Goal: Information Seeking & Learning: Learn about a topic

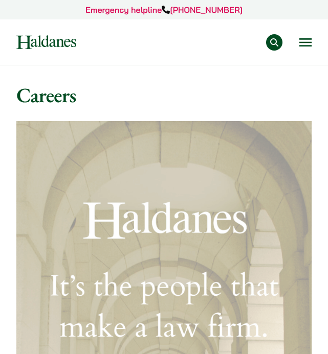
click at [303, 50] on div "Practice Areas Antitrust and Competition Law Civil Litigation & Dispute Resolut…" at bounding box center [201, 42] width 220 height 16
click at [304, 41] on button "Open menu" at bounding box center [305, 42] width 12 height 8
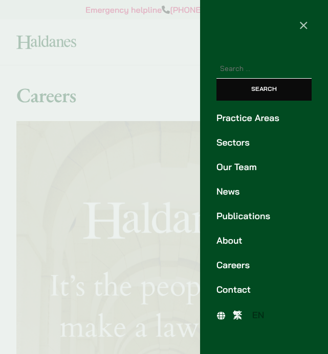
click at [238, 264] on link "Careers" at bounding box center [263, 266] width 95 height 14
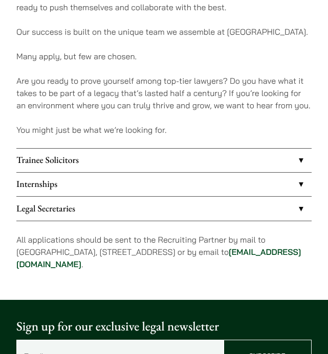
scroll to position [612, 0]
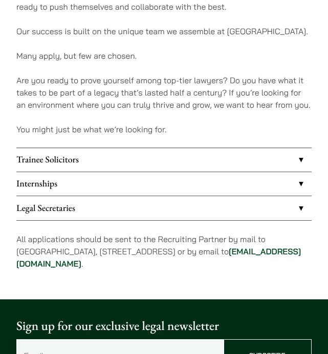
click at [247, 186] on link "Internships" at bounding box center [163, 184] width 295 height 24
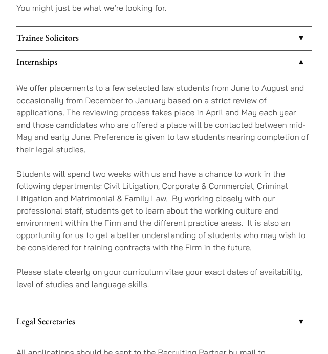
scroll to position [739, 0]
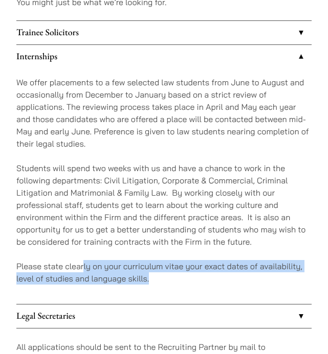
drag, startPoint x: 167, startPoint y: 278, endPoint x: 82, endPoint y: 260, distance: 86.2
click at [82, 260] on p "Please state clearly on your curriculum vitae your exact dates of availability,…" at bounding box center [163, 272] width 295 height 25
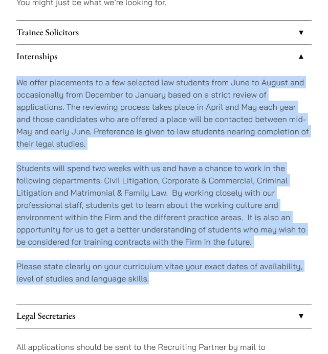
drag, startPoint x: 162, startPoint y: 278, endPoint x: 15, endPoint y: 82, distance: 244.5
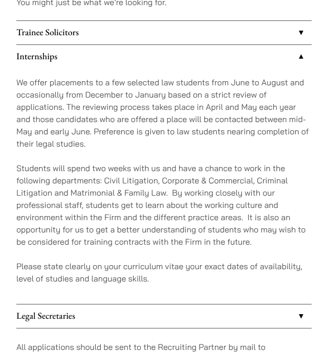
click at [49, 94] on p "We offer placements to a few selected law students from June to August and occa…" at bounding box center [163, 113] width 295 height 74
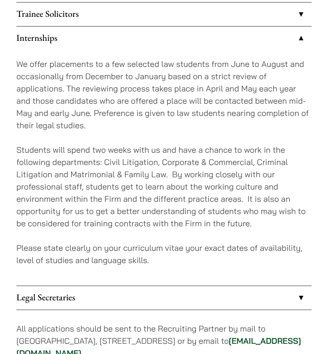
scroll to position [759, 0]
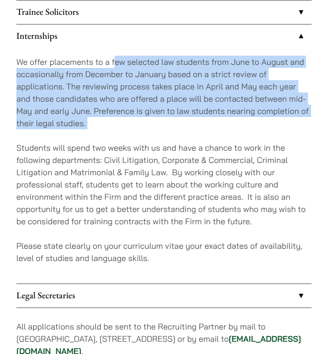
drag, startPoint x: 116, startPoint y: 64, endPoint x: 271, endPoint y: 130, distance: 168.7
click at [273, 131] on div "We offer placements to a few selected law students from June to August and occa…" at bounding box center [163, 165] width 295 height 235
click at [271, 130] on div "We offer placements to a few selected law students from June to August and occa…" at bounding box center [163, 165] width 295 height 235
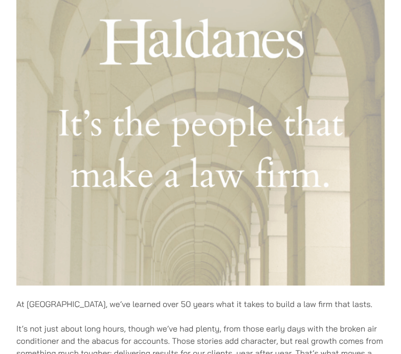
scroll to position [0, 0]
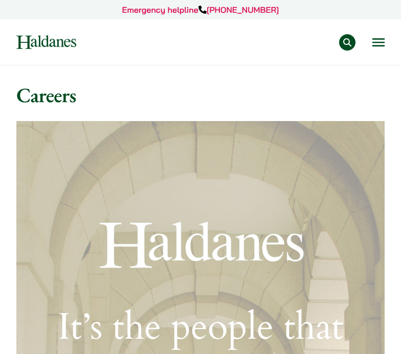
click at [327, 42] on button "Open menu" at bounding box center [378, 42] width 12 height 8
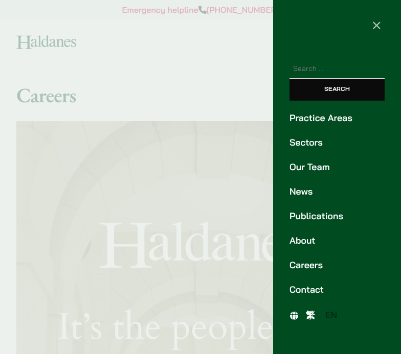
click at [327, 117] on link "Practice Areas" at bounding box center [336, 118] width 95 height 14
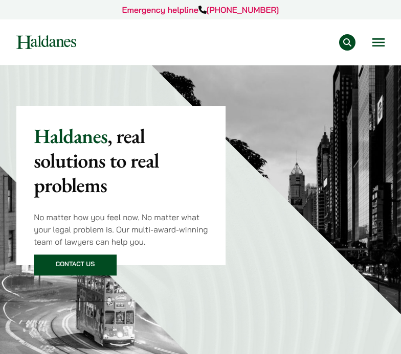
click at [381, 41] on button "Open menu" at bounding box center [378, 42] width 12 height 8
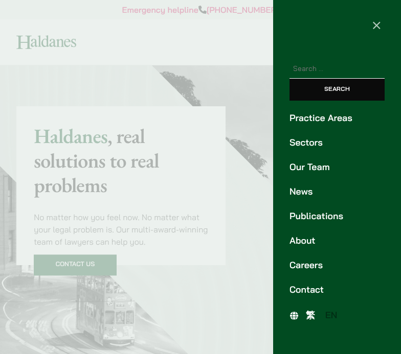
click at [205, 95] on div at bounding box center [200, 177] width 401 height 354
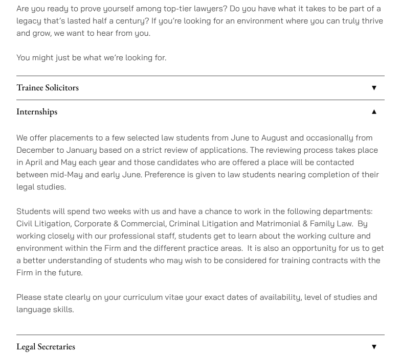
scroll to position [775, 0]
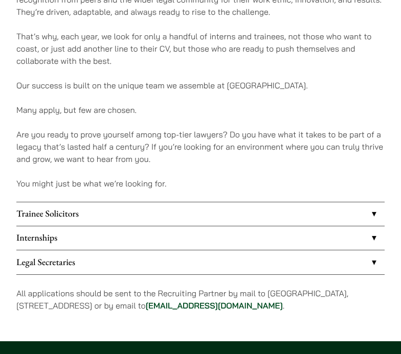
scroll to position [647, 0]
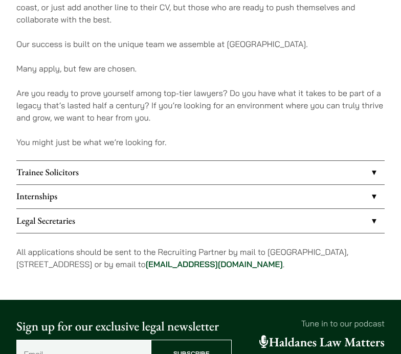
click at [139, 195] on link "Internships" at bounding box center [200, 197] width 368 height 24
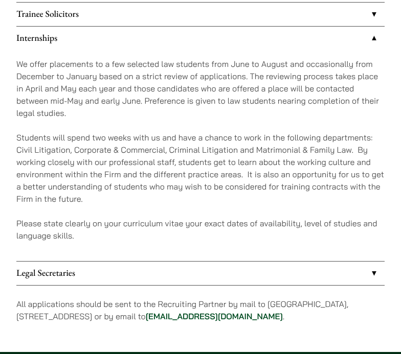
scroll to position [807, 0]
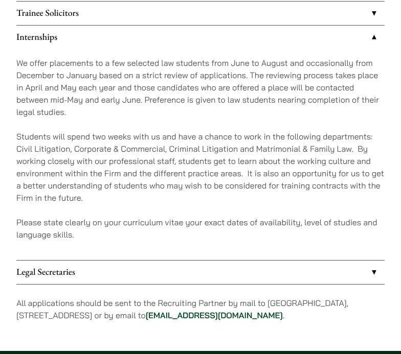
click at [118, 227] on p "Please state clearly on your curriculum vitae your exact dates of availability,…" at bounding box center [200, 228] width 368 height 25
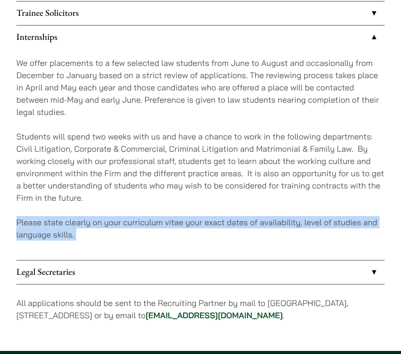
click at [118, 227] on p "Please state clearly on your curriculum vitae your exact dates of availability,…" at bounding box center [200, 228] width 368 height 25
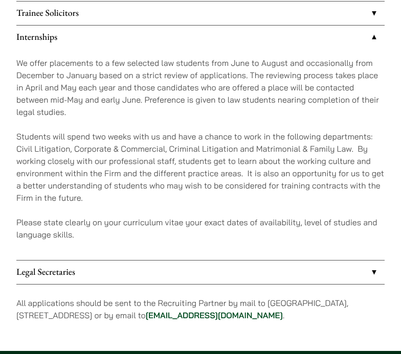
click at [133, 228] on p "Please state clearly on your curriculum vitae your exact dates of availability,…" at bounding box center [200, 228] width 368 height 25
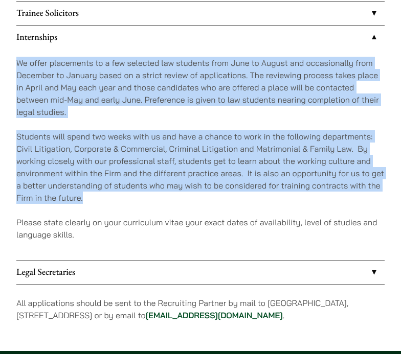
drag, startPoint x: 88, startPoint y: 200, endPoint x: 23, endPoint y: 51, distance: 163.2
click at [23, 51] on div "We offer placements to a few selected law students from June to August and occa…" at bounding box center [200, 154] width 368 height 211
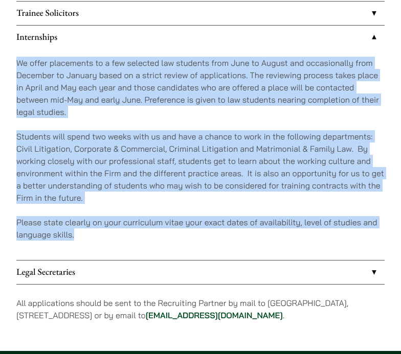
drag, startPoint x: 8, startPoint y: 60, endPoint x: 127, endPoint y: 235, distance: 211.3
click at [127, 235] on p "Please state clearly on your curriculum vitae your exact dates of availability,…" at bounding box center [200, 228] width 368 height 25
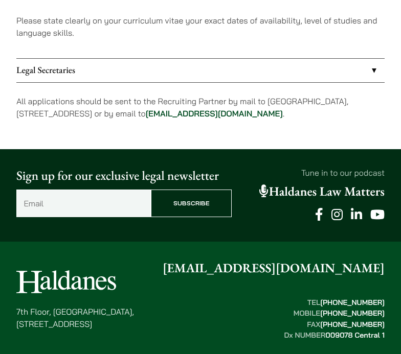
scroll to position [1014, 0]
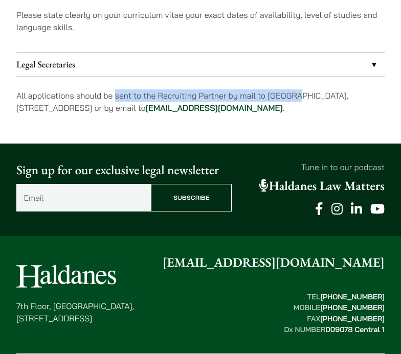
drag, startPoint x: 114, startPoint y: 95, endPoint x: 295, endPoint y: 95, distance: 180.9
click at [295, 95] on p "All applications should be sent to the Recruiting Partner by mail to [GEOGRAPHI…" at bounding box center [200, 101] width 368 height 25
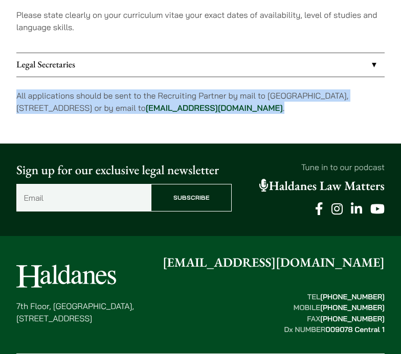
drag, startPoint x: 311, startPoint y: 113, endPoint x: 339, endPoint y: 74, distance: 48.8
click at [339, 74] on link "Legal Secretaries" at bounding box center [200, 65] width 368 height 24
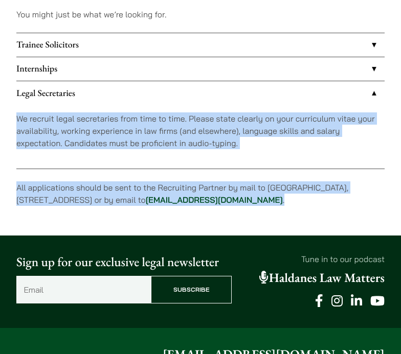
scroll to position [774, 0]
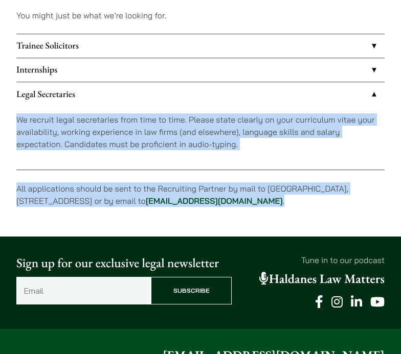
click at [365, 90] on link "Legal Secretaries" at bounding box center [200, 94] width 368 height 24
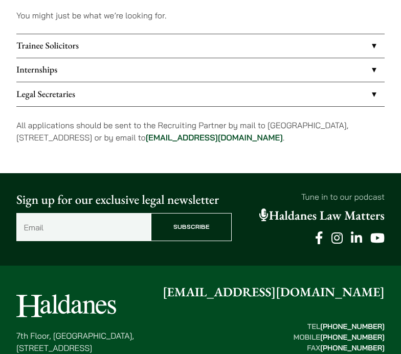
click at [338, 132] on p "All applications should be sent to the Recruiting Partner by mail to [GEOGRAPHI…" at bounding box center [200, 131] width 368 height 25
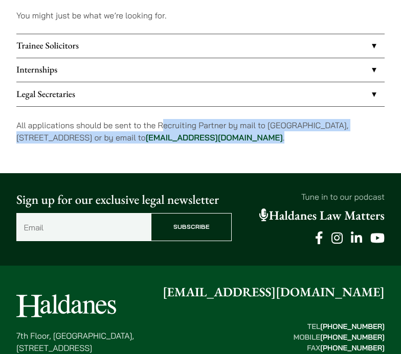
drag, startPoint x: 321, startPoint y: 138, endPoint x: 165, endPoint y: 123, distance: 157.2
click at [165, 123] on p "All applications should be sent to the Recruiting Partner by mail to [GEOGRAPHI…" at bounding box center [200, 131] width 368 height 25
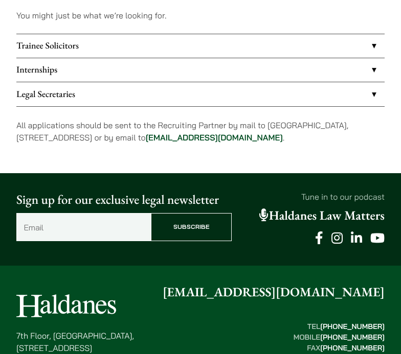
click at [316, 136] on p "All applications should be sent to the Recruiting Partner by mail to [GEOGRAPHI…" at bounding box center [200, 131] width 368 height 25
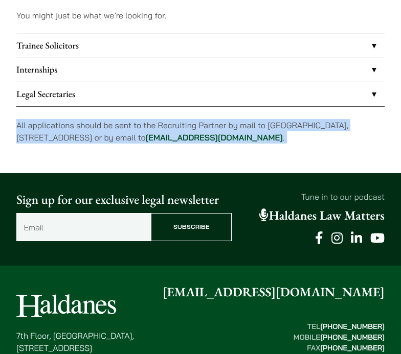
click at [316, 136] on p "All applications should be sent to the Recruiting Partner by mail to [GEOGRAPHI…" at bounding box center [200, 131] width 368 height 25
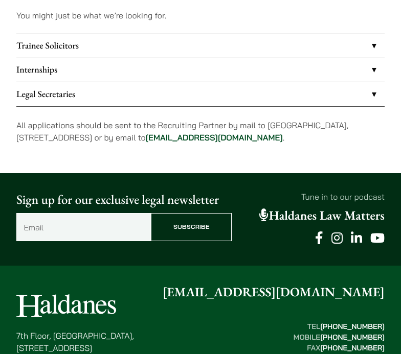
click at [324, 131] on p "All applications should be sent to the Recruiting Partner by mail to [GEOGRAPHI…" at bounding box center [200, 131] width 368 height 25
click at [304, 125] on p "All applications should be sent to the Recruiting Partner by mail to [GEOGRAPHI…" at bounding box center [200, 131] width 368 height 25
